Goal: Task Accomplishment & Management: Manage account settings

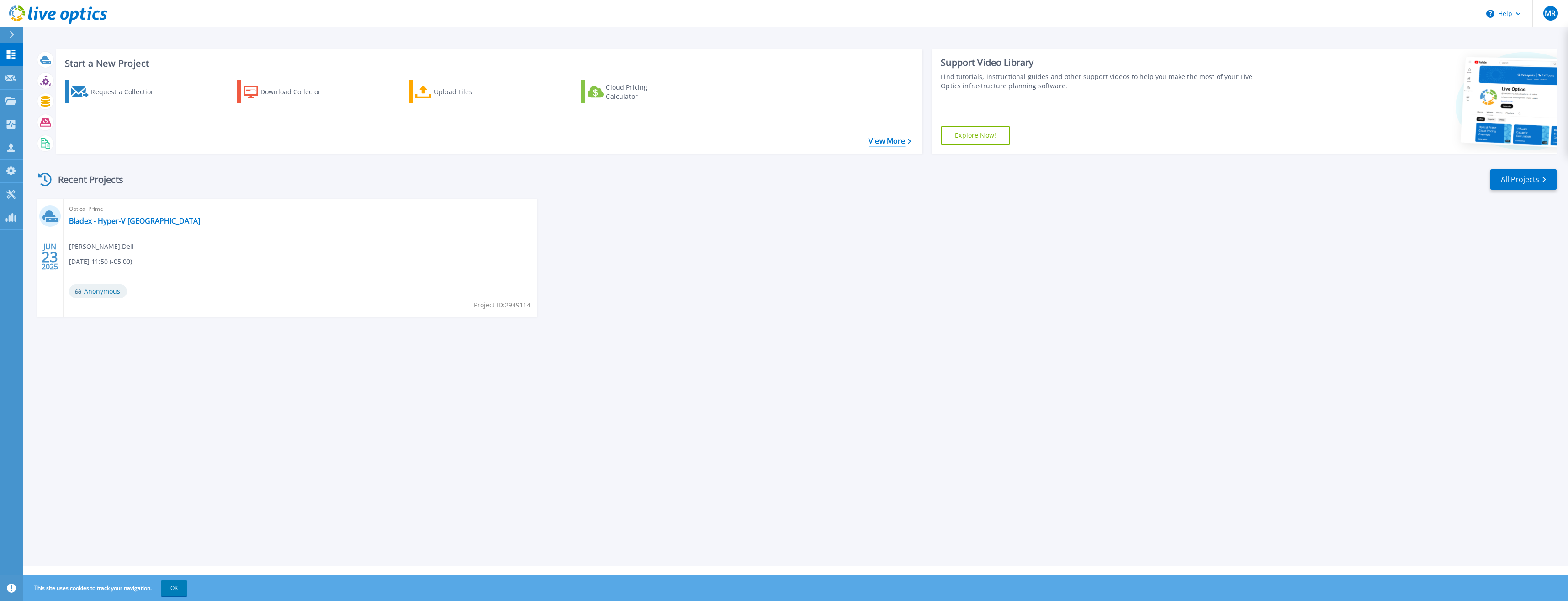
click at [908, 139] on icon at bounding box center [910, 142] width 4 height 6
click at [1515, 179] on link "All Projects" at bounding box center [1523, 179] width 66 height 20
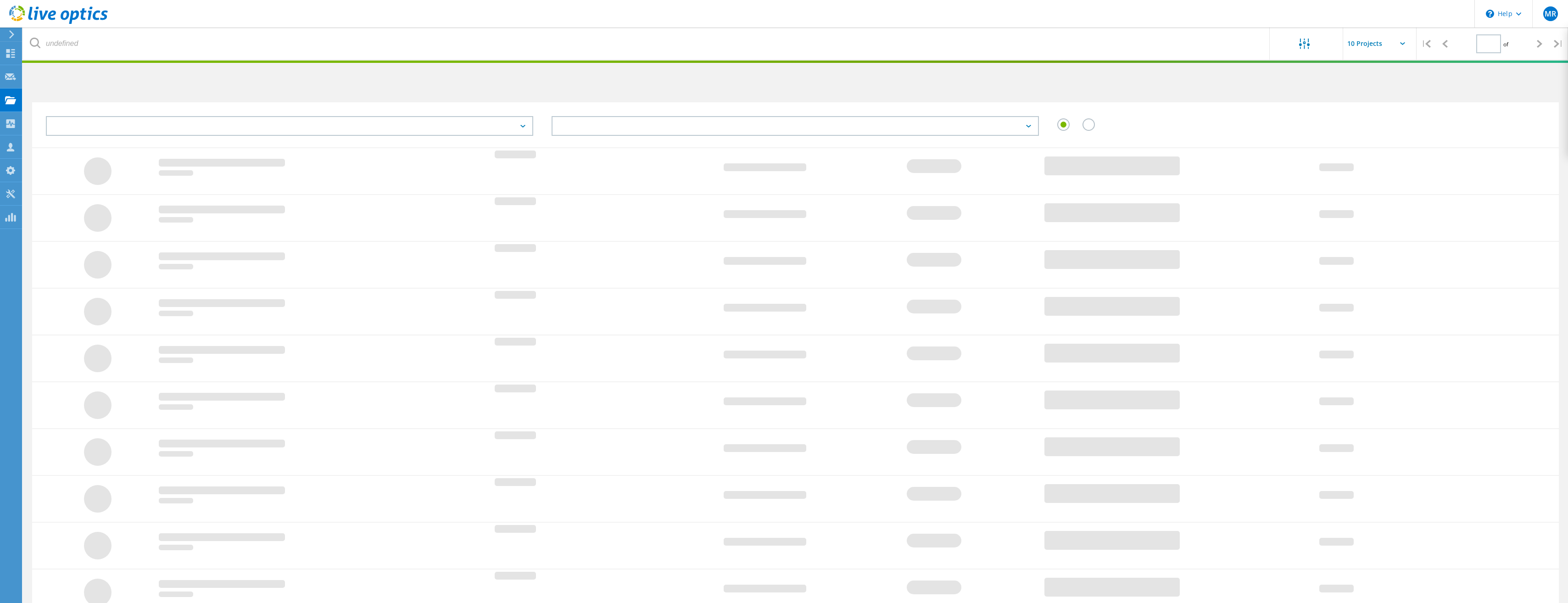
type input "1"
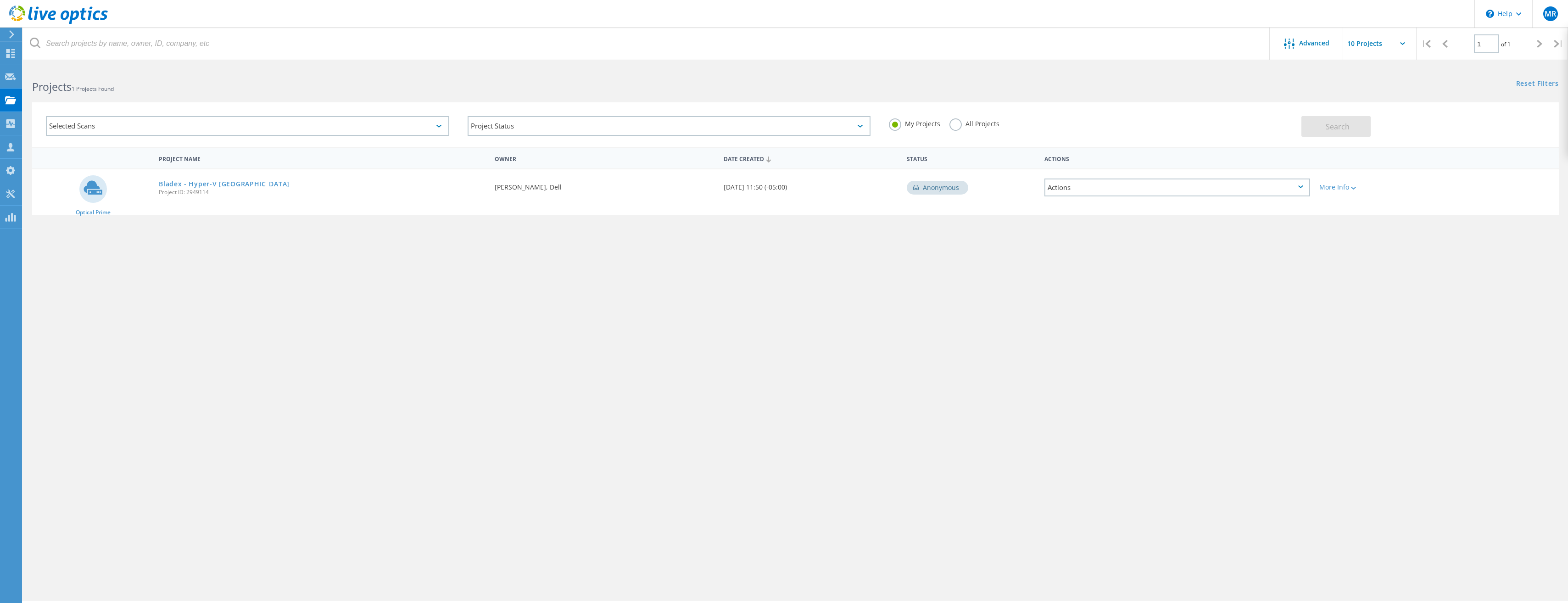
click at [959, 127] on label "All Projects" at bounding box center [975, 122] width 50 height 8
click at [0, 0] on input "All Projects" at bounding box center [0, 0] width 0 height 0
click at [1367, 130] on button "Search" at bounding box center [1336, 126] width 69 height 21
click at [351, 125] on div "Selected Scans" at bounding box center [247, 126] width 403 height 20
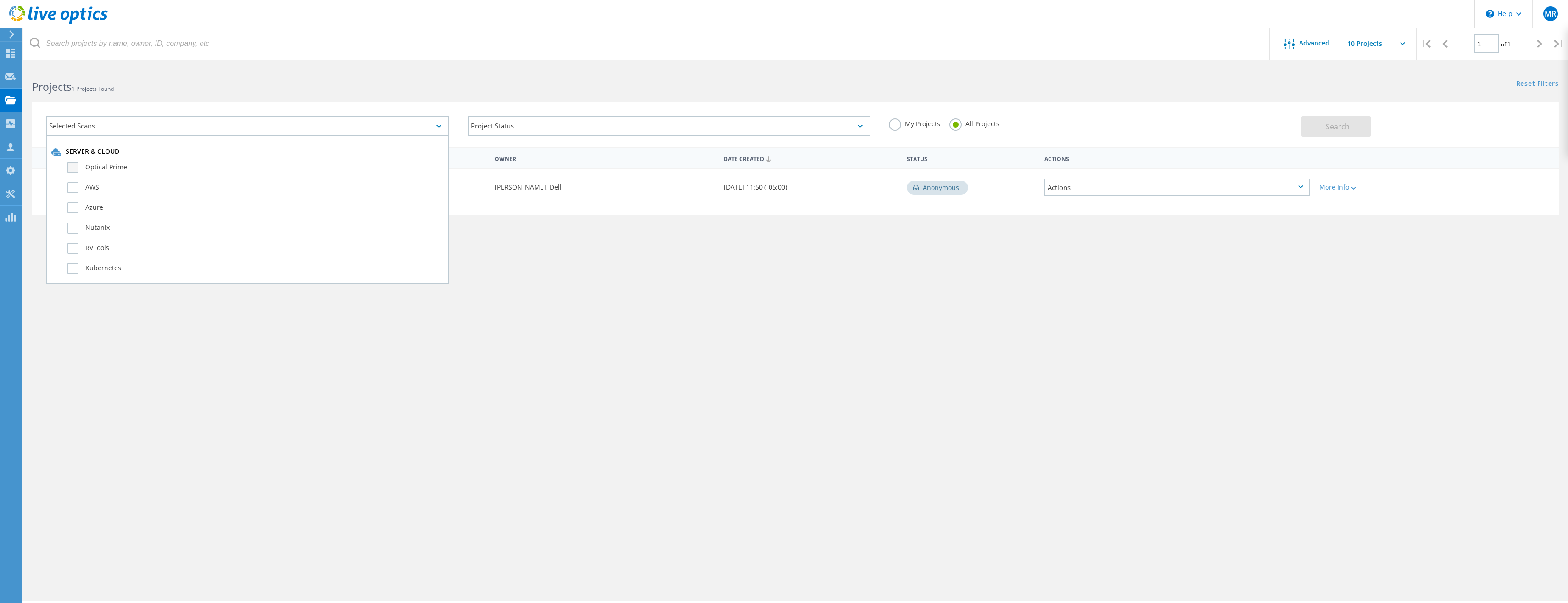
click at [109, 167] on label "Optical Prime" at bounding box center [256, 167] width 377 height 11
click at [0, 0] on input "Optical Prime" at bounding box center [0, 0] width 0 height 0
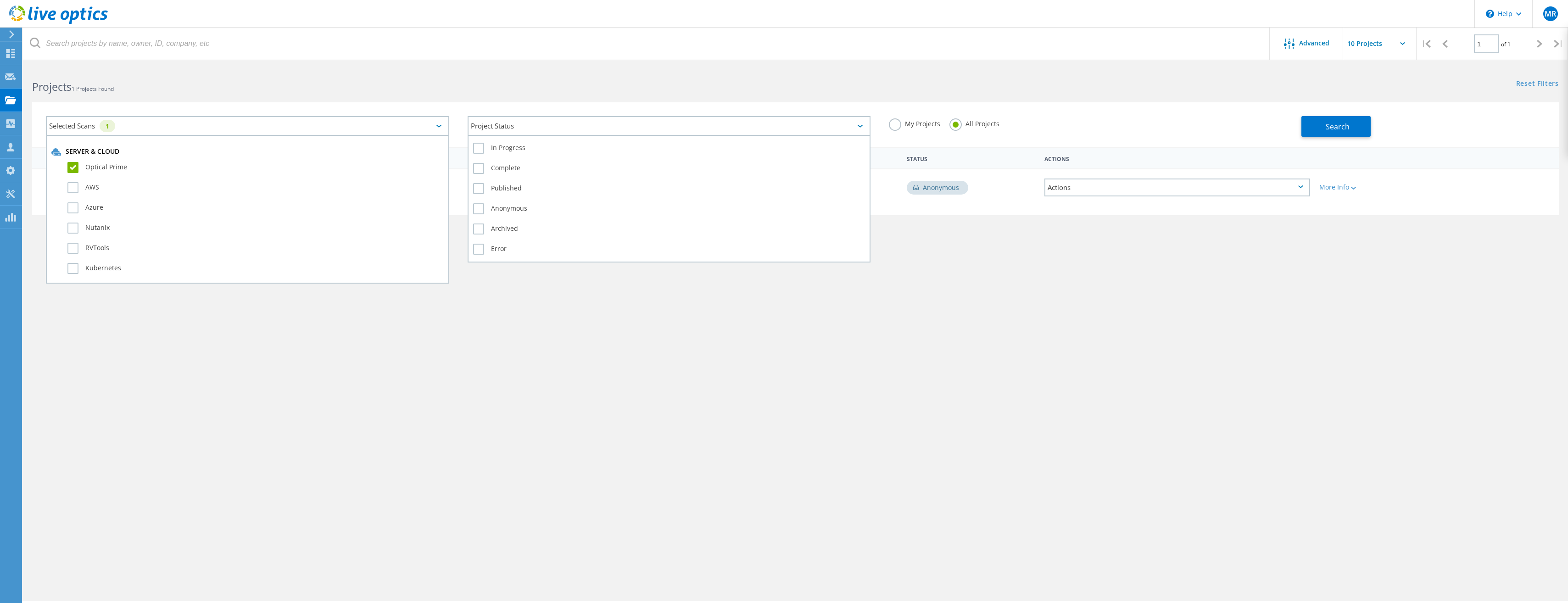
click at [523, 129] on div "Project Status" at bounding box center [670, 126] width 403 height 20
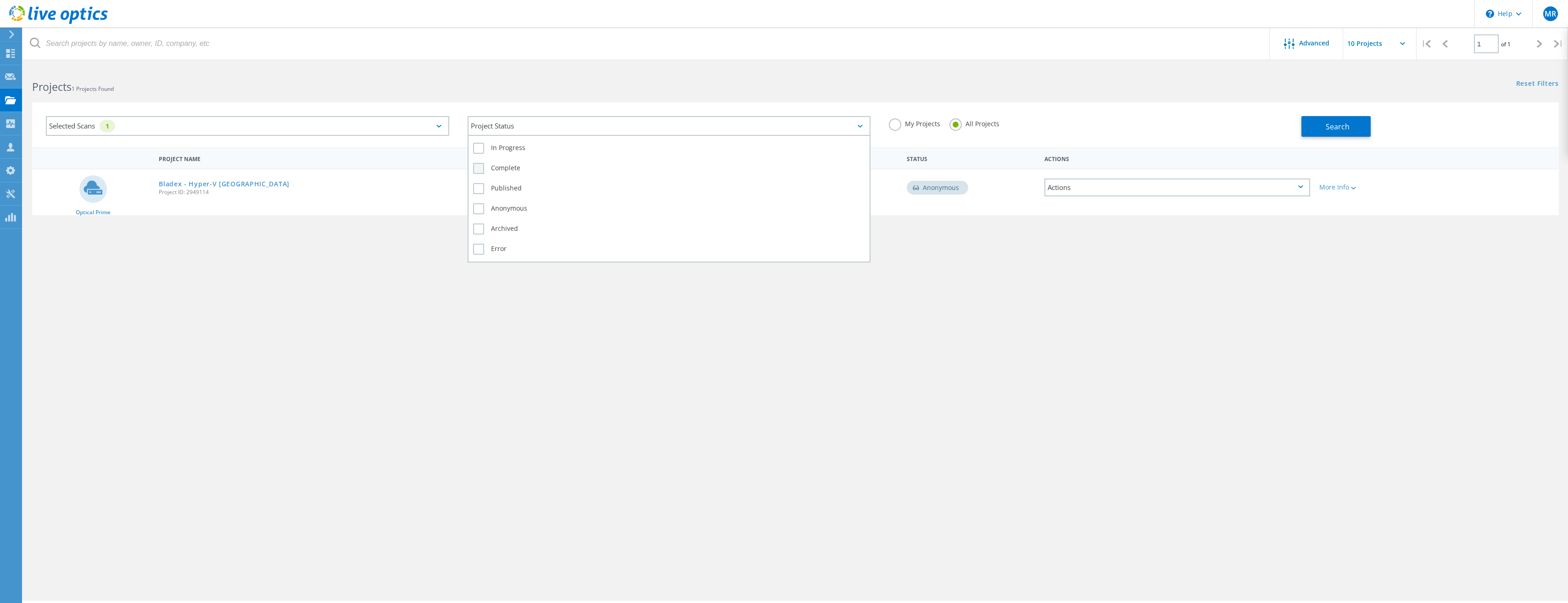
click at [510, 167] on label "Complete" at bounding box center [670, 168] width 393 height 11
click at [0, 0] on input "Complete" at bounding box center [0, 0] width 0 height 0
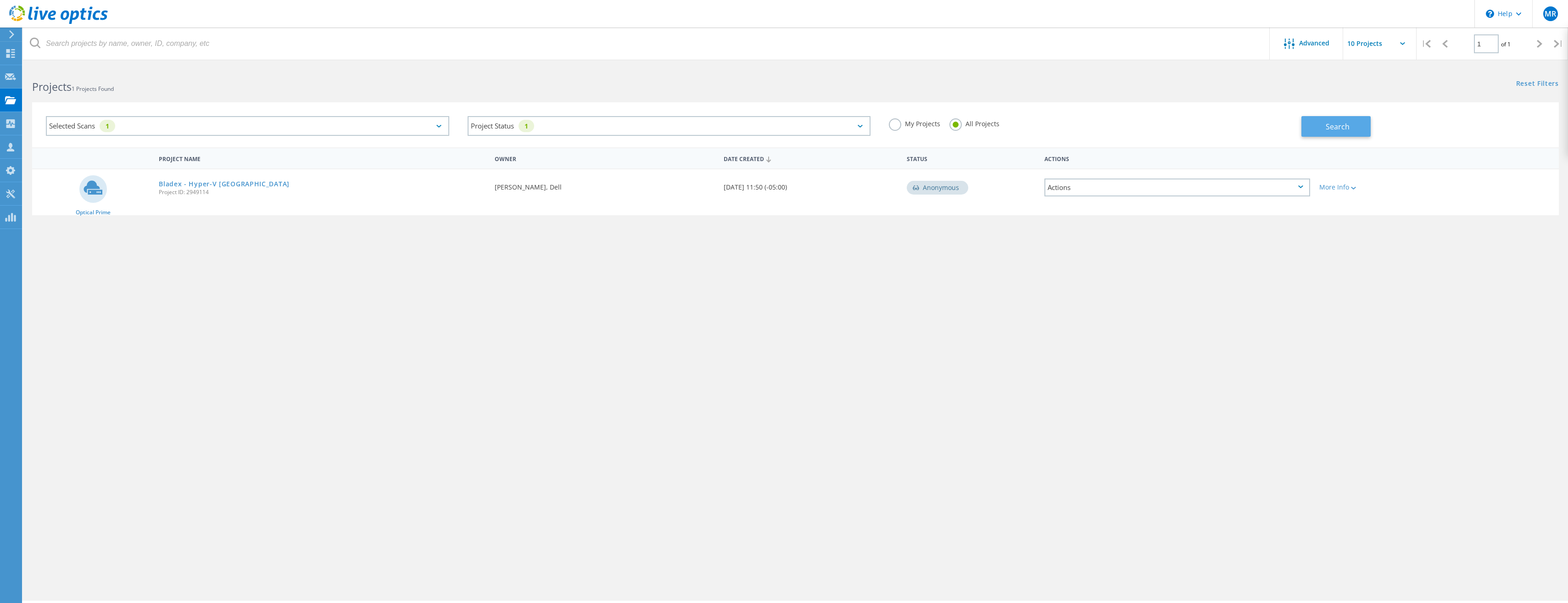
click at [1350, 131] on button "Search" at bounding box center [1336, 126] width 69 height 21
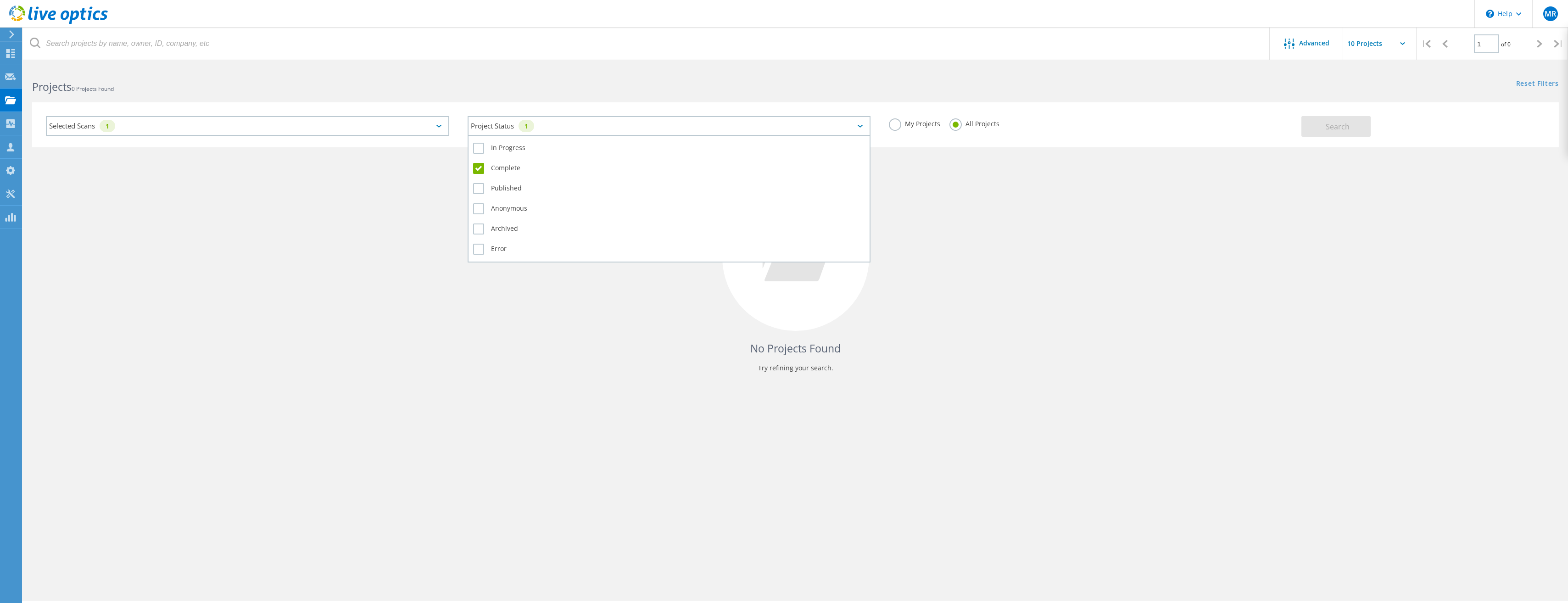
click at [562, 126] on div "Project Status 1" at bounding box center [670, 126] width 403 height 20
click at [514, 148] on label "In Progress" at bounding box center [670, 148] width 393 height 11
click at [0, 0] on input "In Progress" at bounding box center [0, 0] width 0 height 0
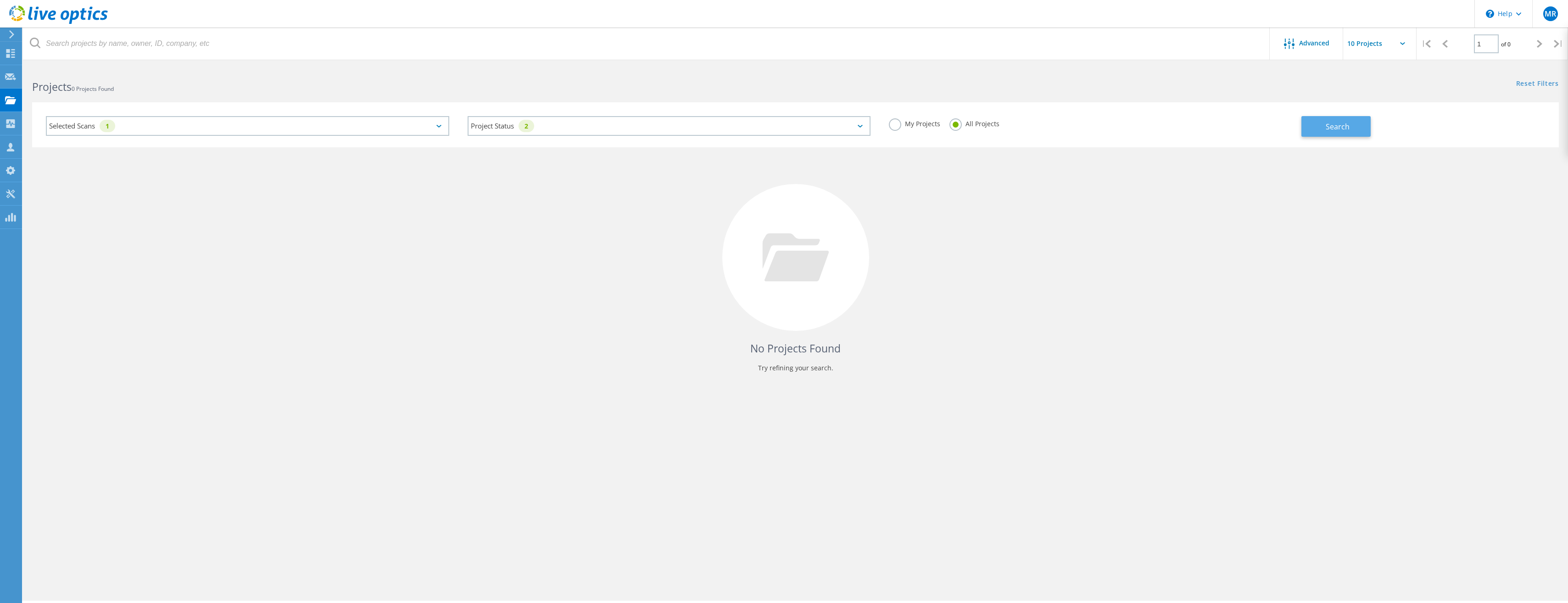
click at [1327, 132] on span "Search" at bounding box center [1337, 126] width 24 height 10
click at [11, 56] on icon at bounding box center [11, 53] width 11 height 8
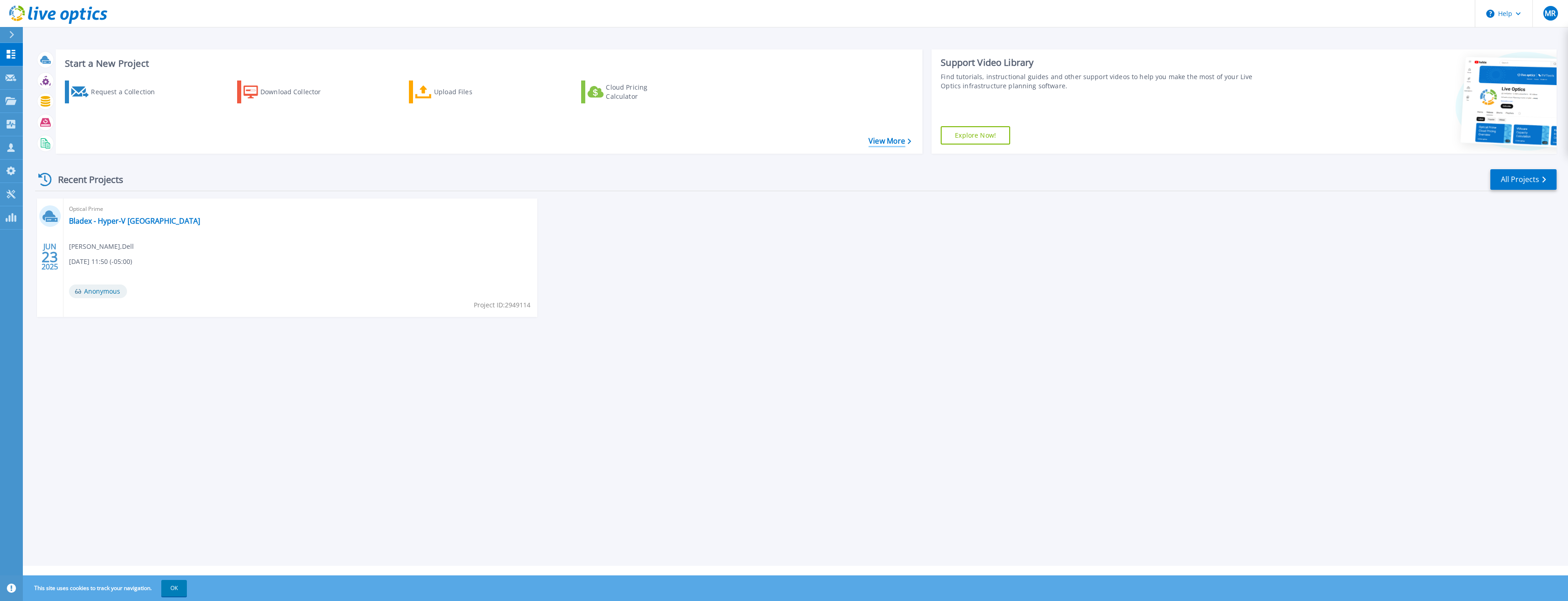
click at [906, 139] on link "View More" at bounding box center [890, 140] width 42 height 8
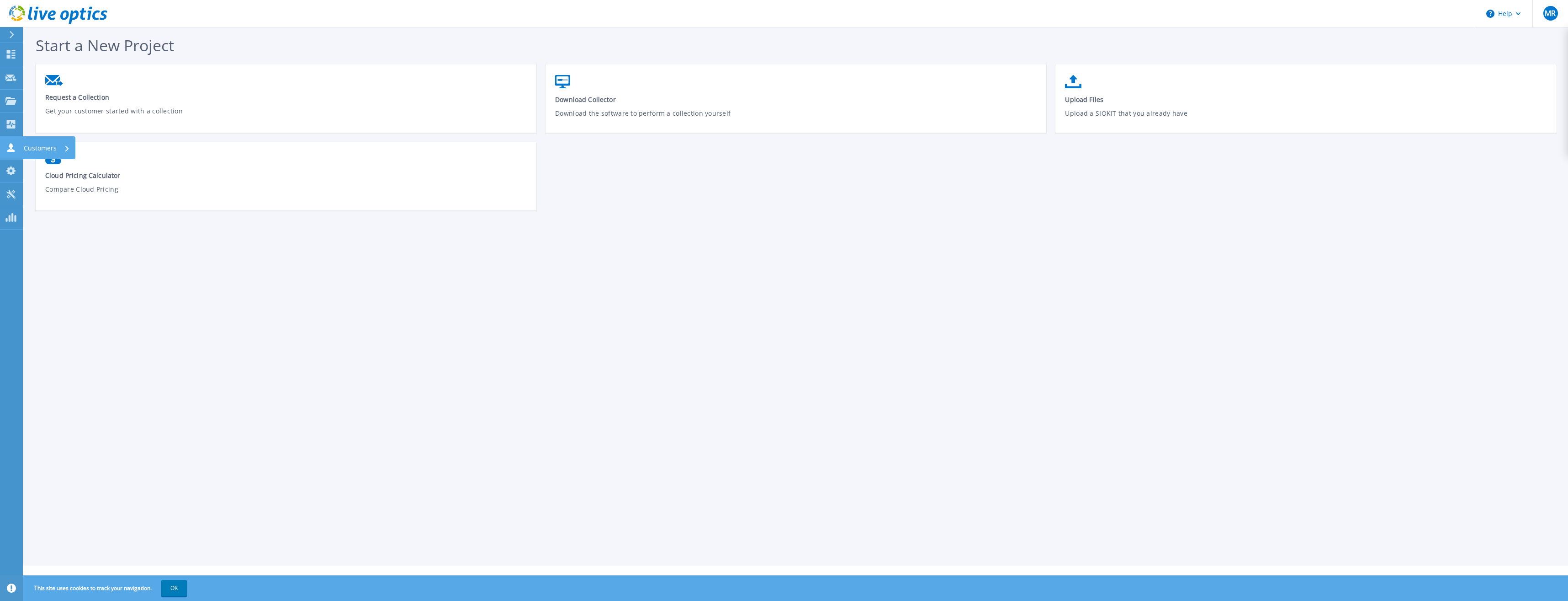
click at [8, 145] on icon at bounding box center [11, 147] width 11 height 8
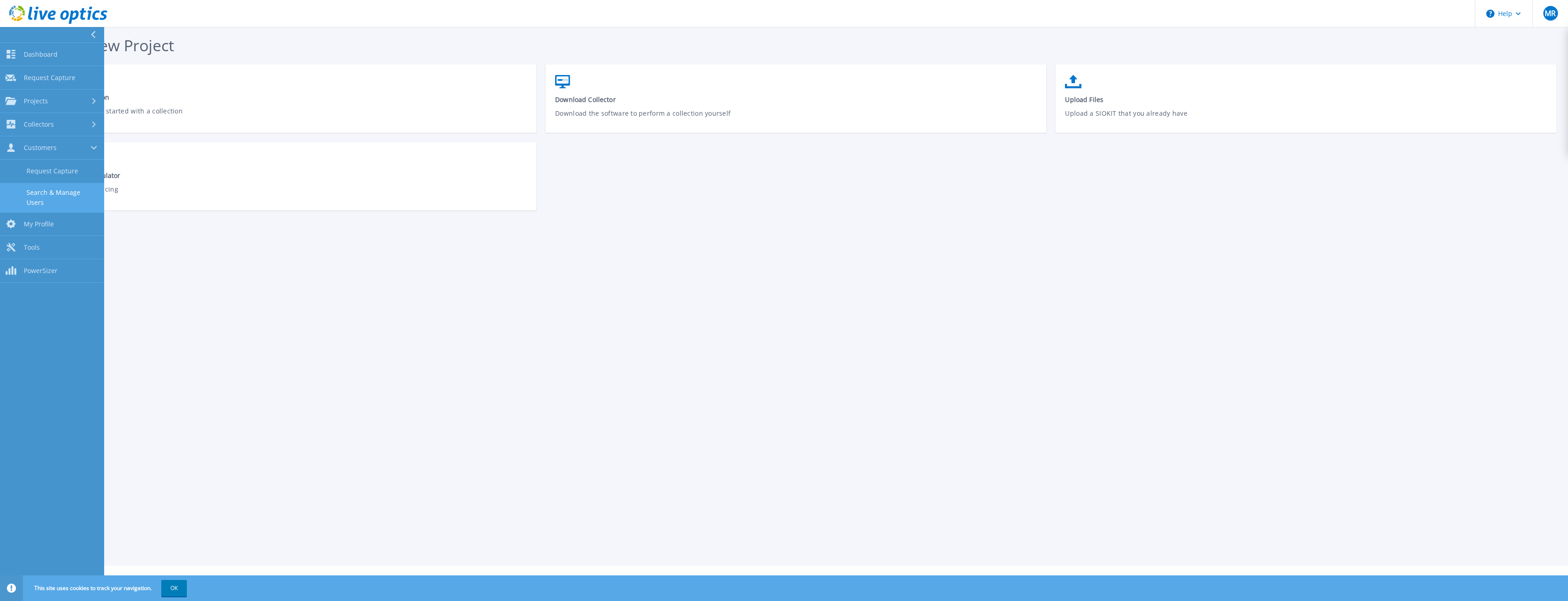
click at [58, 193] on link "Search & Manage Users" at bounding box center [52, 197] width 105 height 30
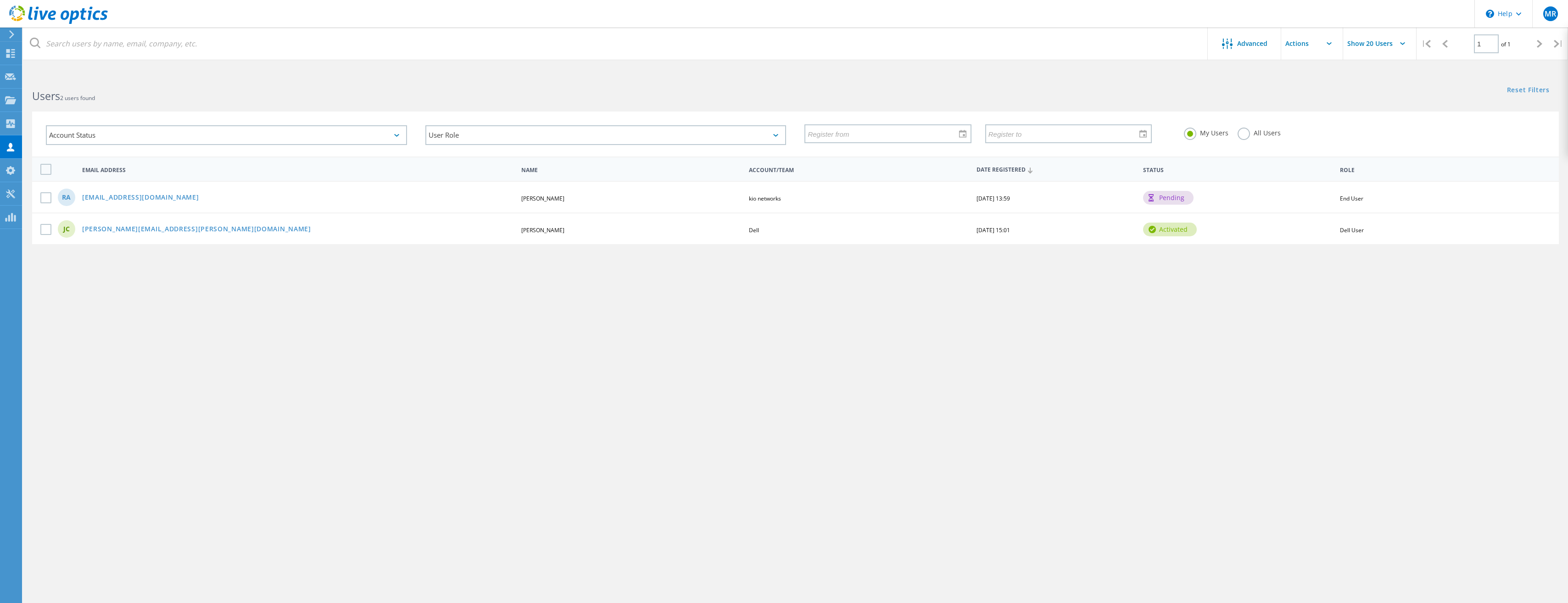
click at [1165, 196] on div "pending" at bounding box center [1169, 198] width 50 height 14
click at [1277, 197] on div "pending" at bounding box center [1238, 198] width 199 height 2
click at [11, 52] on icon at bounding box center [11, 53] width 11 height 8
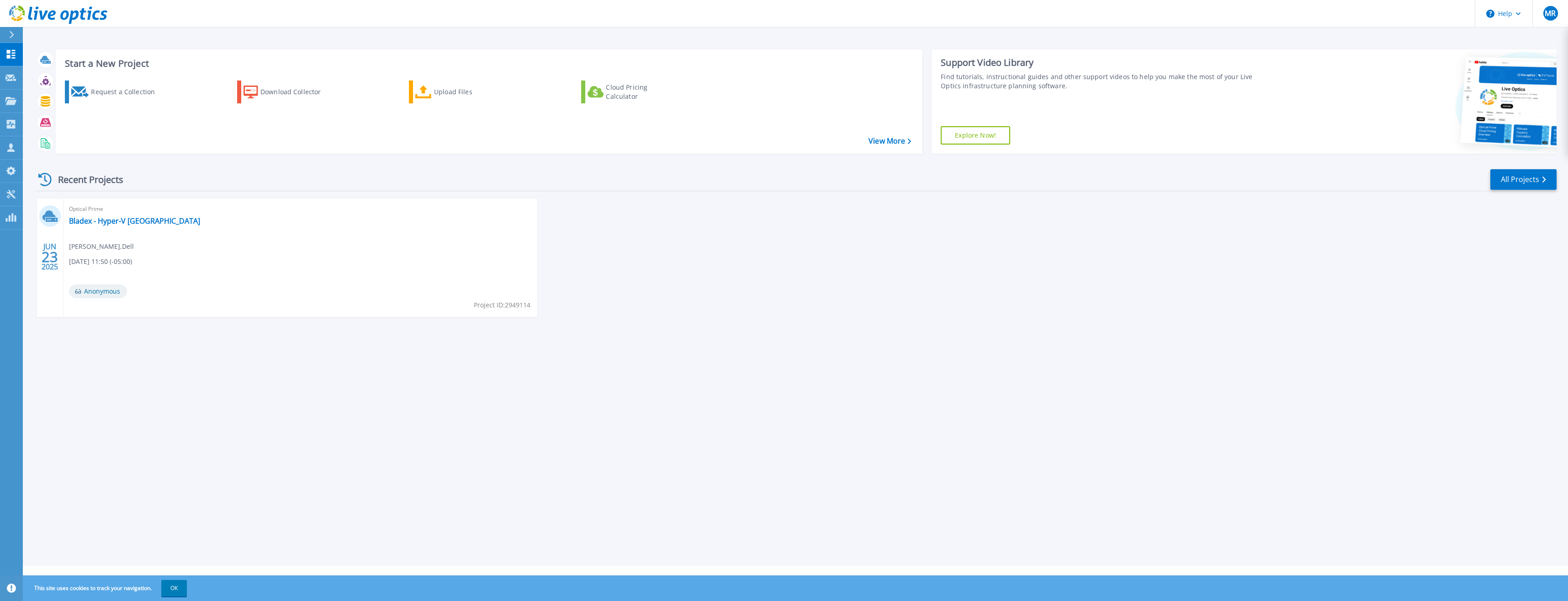
click at [801, 267] on div "[DATE] Optical Prime Bladex - Hyper-V Panama [PERSON_NAME] , Dell [DATE] 11:50 …" at bounding box center [792, 267] width 1529 height 136
